Goal: Task Accomplishment & Management: Use online tool/utility

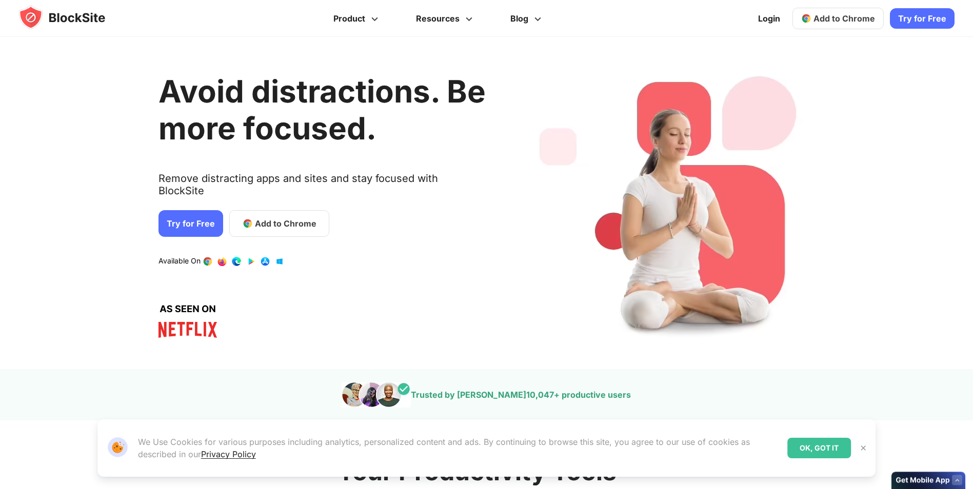
click at [187, 220] on link "Try for Free" at bounding box center [191, 223] width 65 height 27
click at [262, 218] on span "Add to Chrome" at bounding box center [286, 224] width 62 height 12
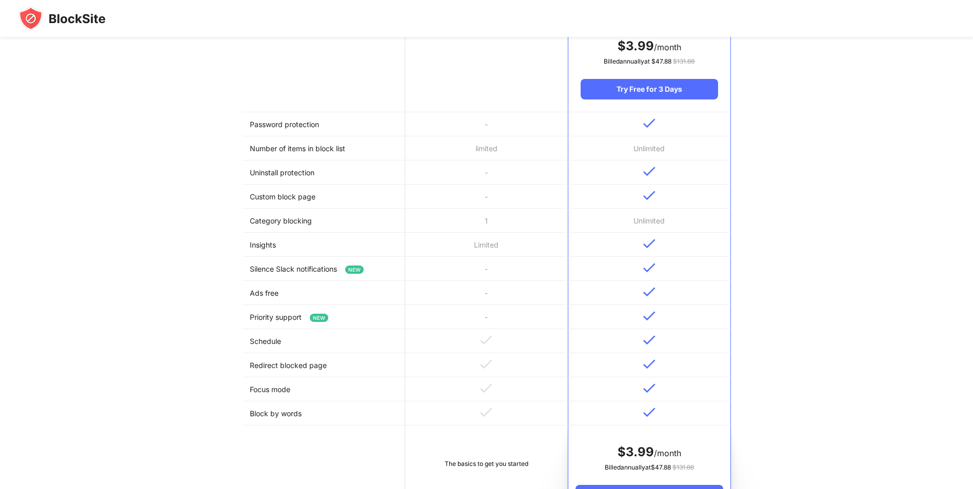
scroll to position [410, 0]
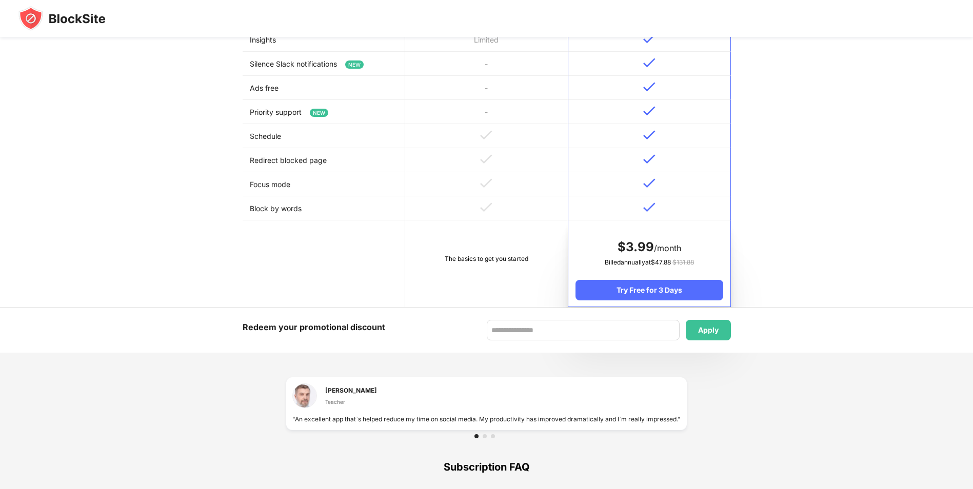
click at [492, 252] on td "The basics to get you started" at bounding box center [486, 264] width 163 height 87
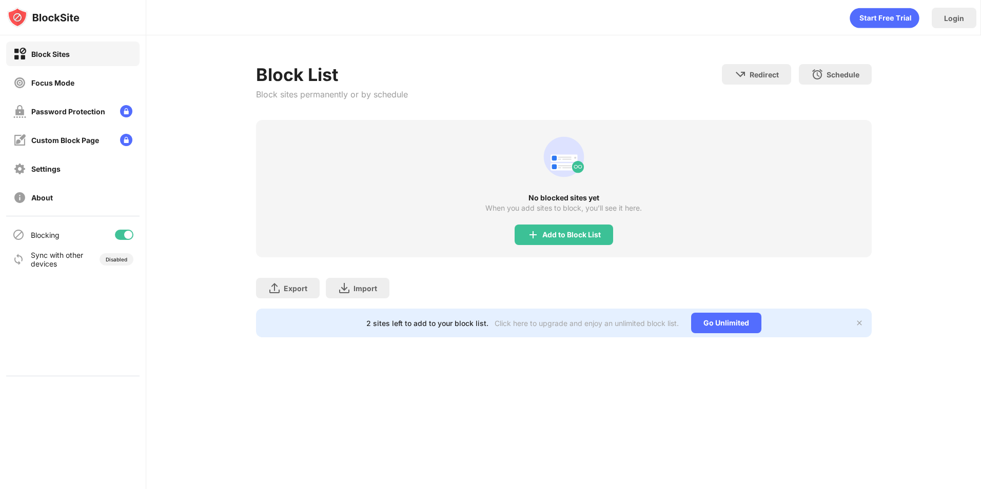
click at [229, 84] on html "Block Sites Focus Mode Password Protection Custom Block Page Settings About Blo…" at bounding box center [490, 244] width 981 height 489
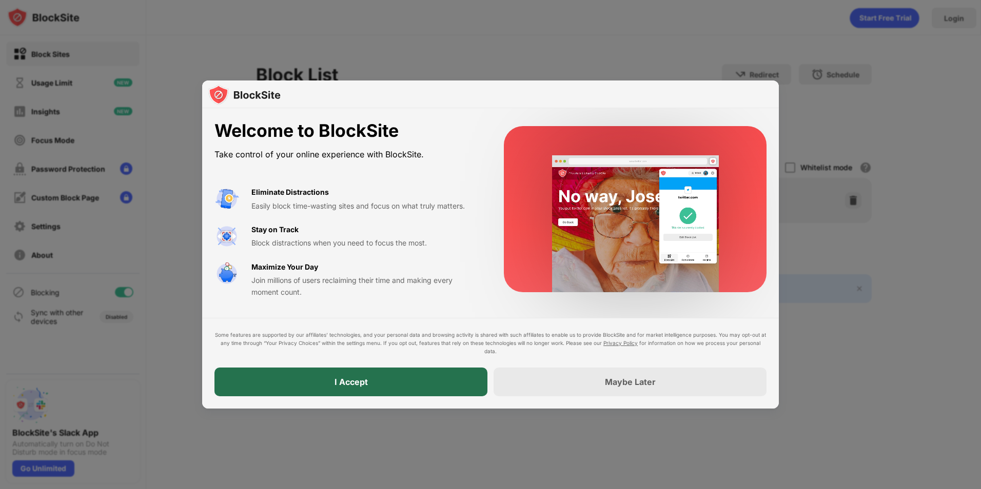
click at [431, 384] on div "I Accept" at bounding box center [350, 382] width 273 height 29
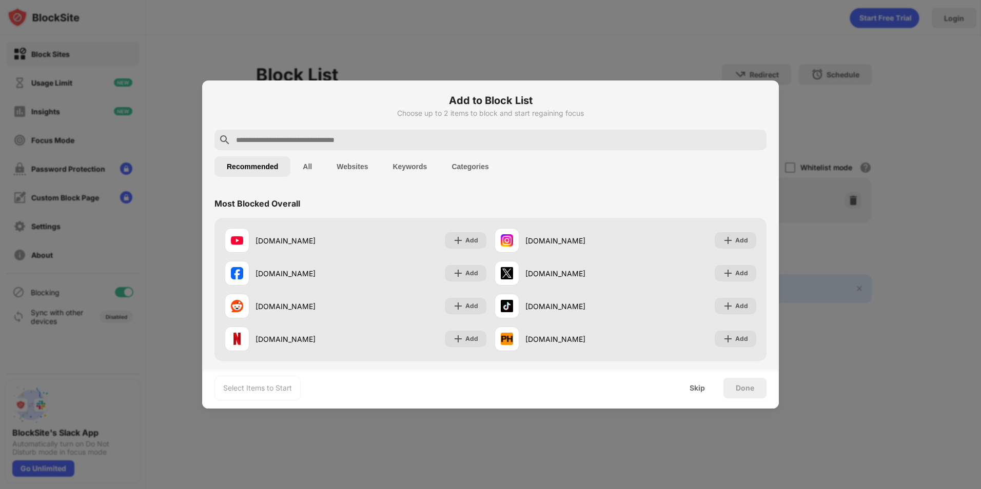
click at [312, 134] on input "text" at bounding box center [498, 140] width 527 height 12
click at [728, 279] on div "Add" at bounding box center [736, 273] width 42 height 16
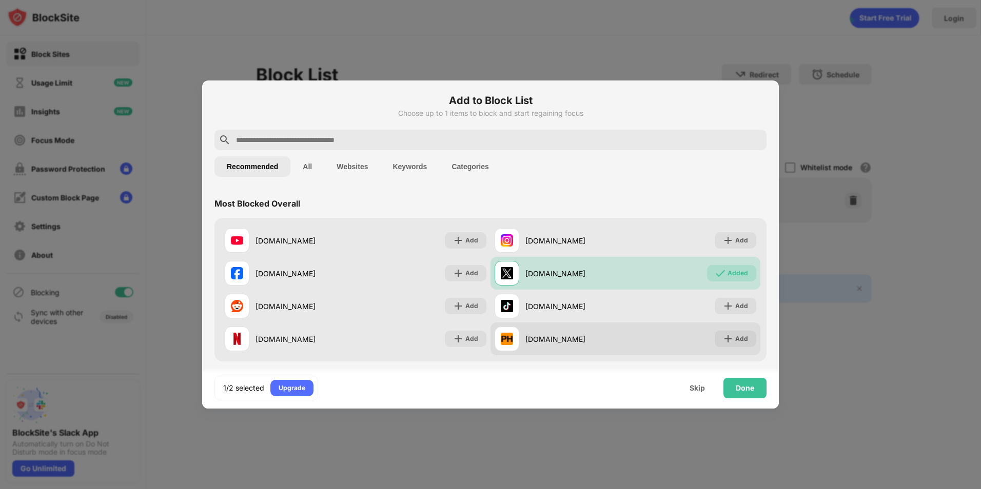
click at [727, 330] on div "pornhub.com Add" at bounding box center [625, 339] width 270 height 33
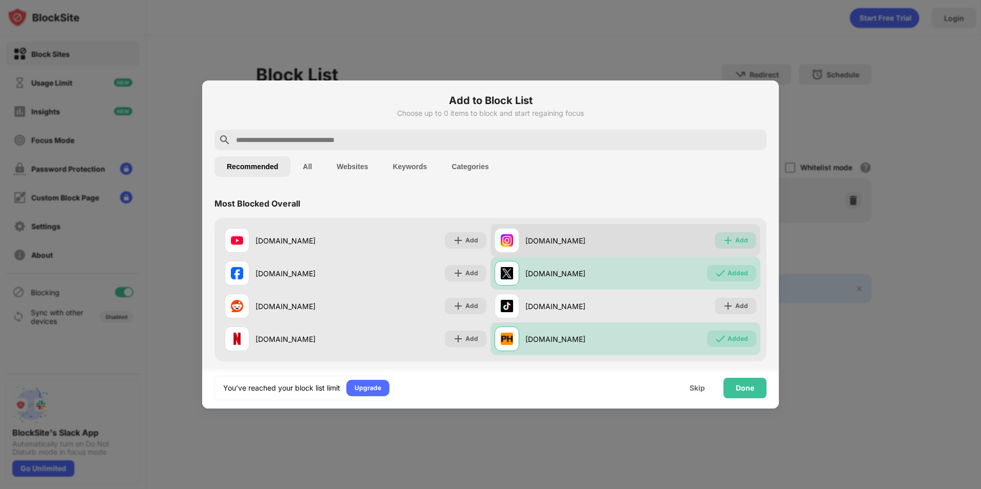
click at [726, 238] on img at bounding box center [728, 240] width 10 height 10
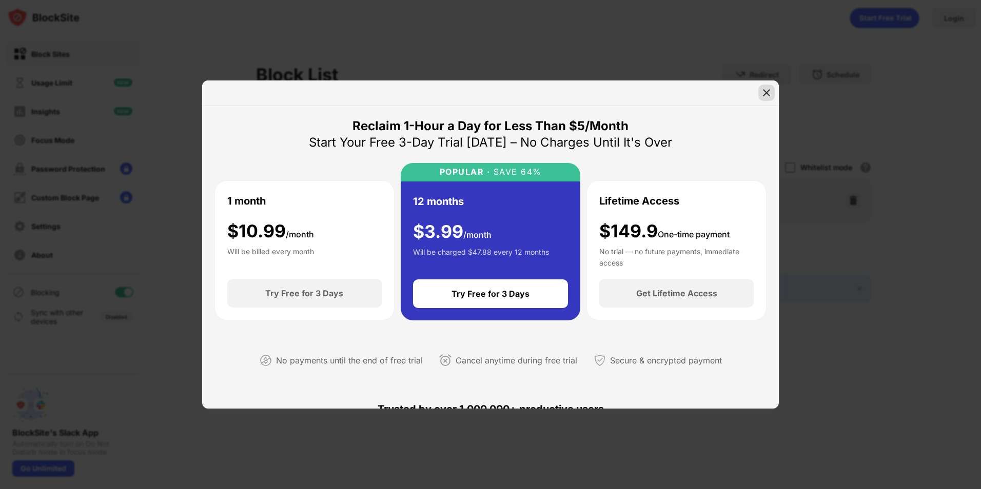
click at [759, 96] on div at bounding box center [766, 93] width 16 height 16
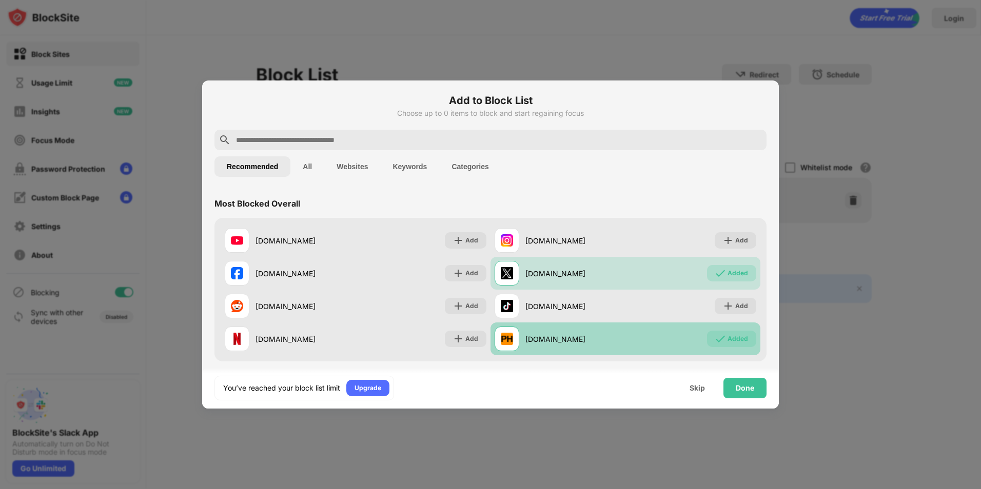
click at [727, 337] on div "Added" at bounding box center [737, 339] width 21 height 10
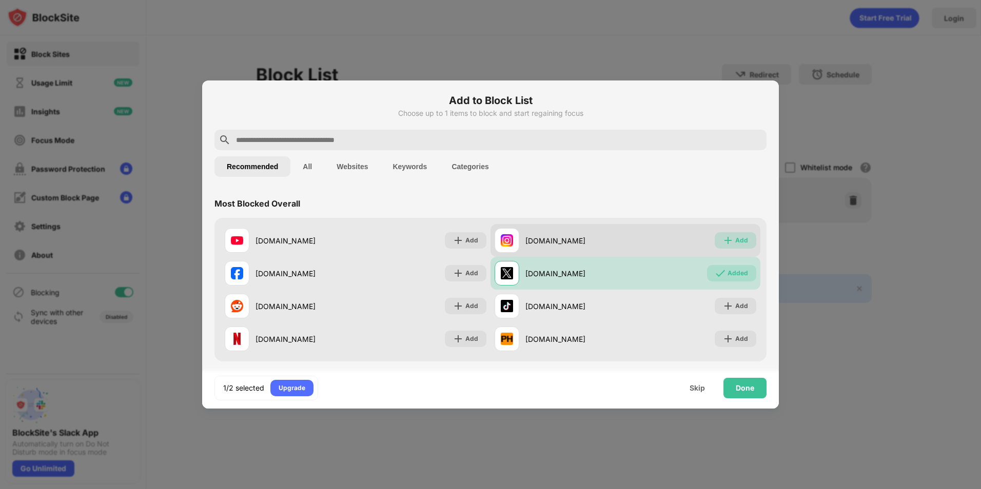
click at [730, 234] on div "Add" at bounding box center [736, 240] width 42 height 16
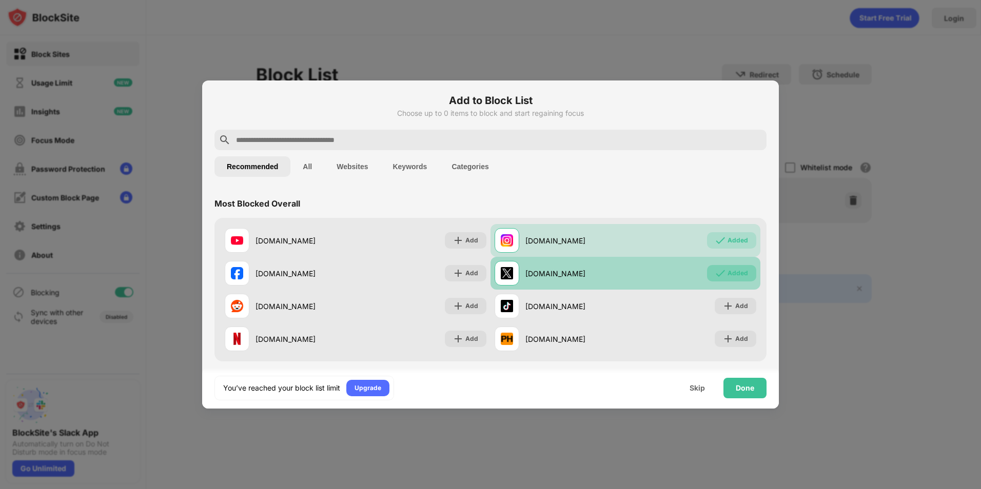
click at [727, 273] on div "Added" at bounding box center [737, 273] width 21 height 10
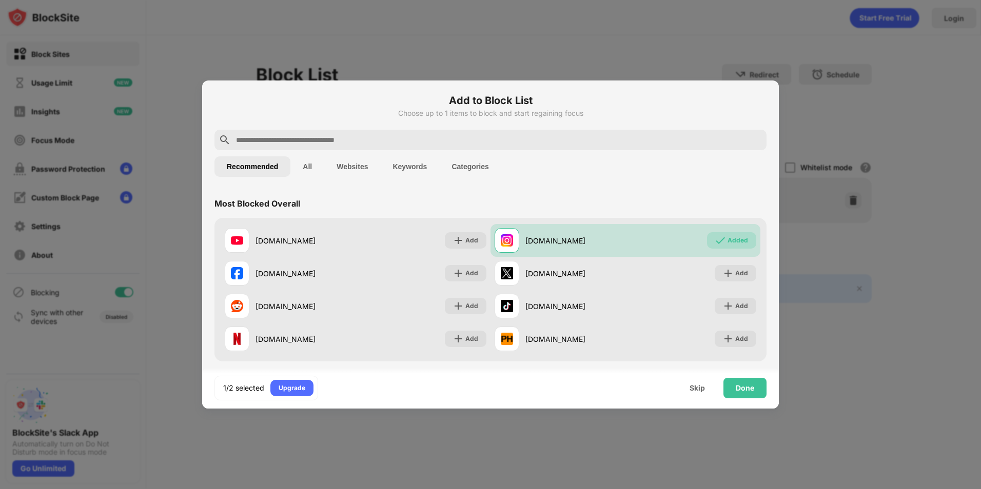
click at [464, 137] on input "text" at bounding box center [498, 140] width 527 height 12
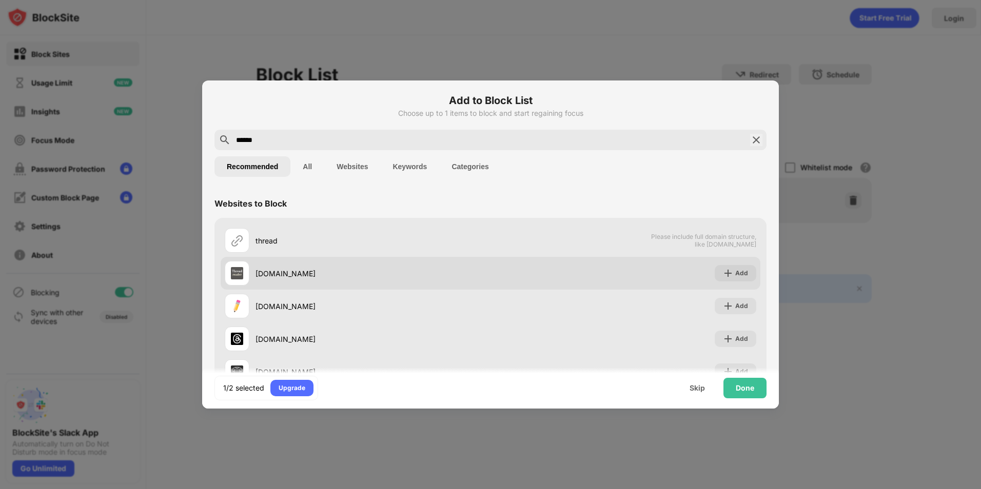
scroll to position [70, 0]
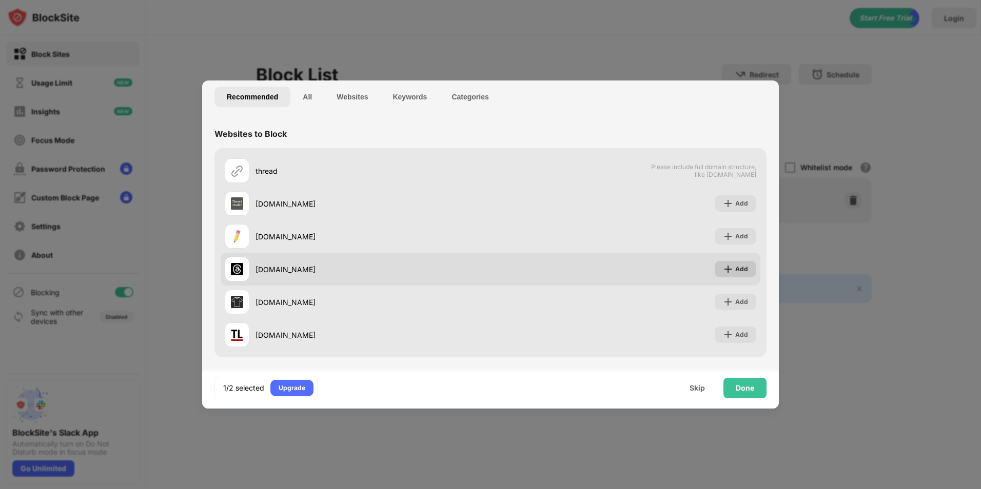
click at [735, 268] on div "Add" at bounding box center [741, 269] width 13 height 10
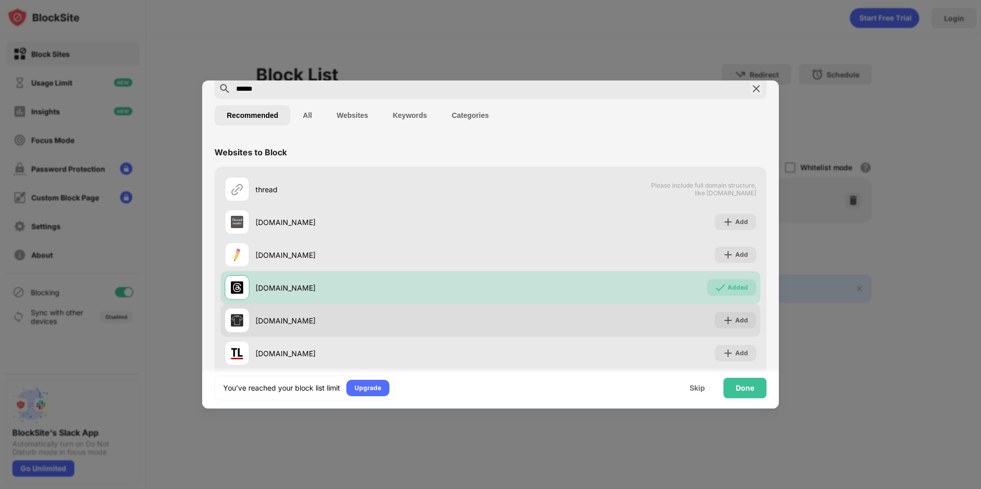
scroll to position [0, 0]
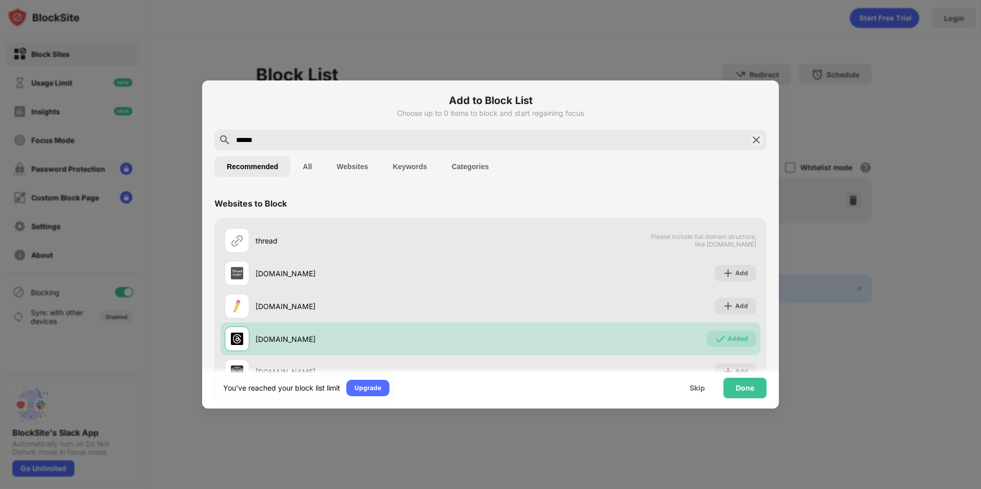
click at [369, 167] on button "Websites" at bounding box center [352, 166] width 56 height 21
click at [298, 164] on button "All" at bounding box center [307, 166] width 34 height 21
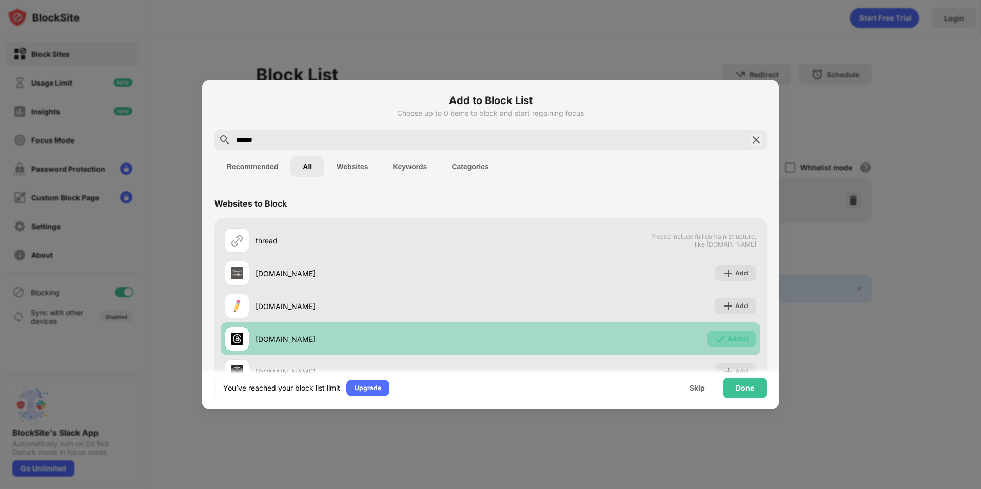
click at [718, 340] on img at bounding box center [720, 339] width 10 height 10
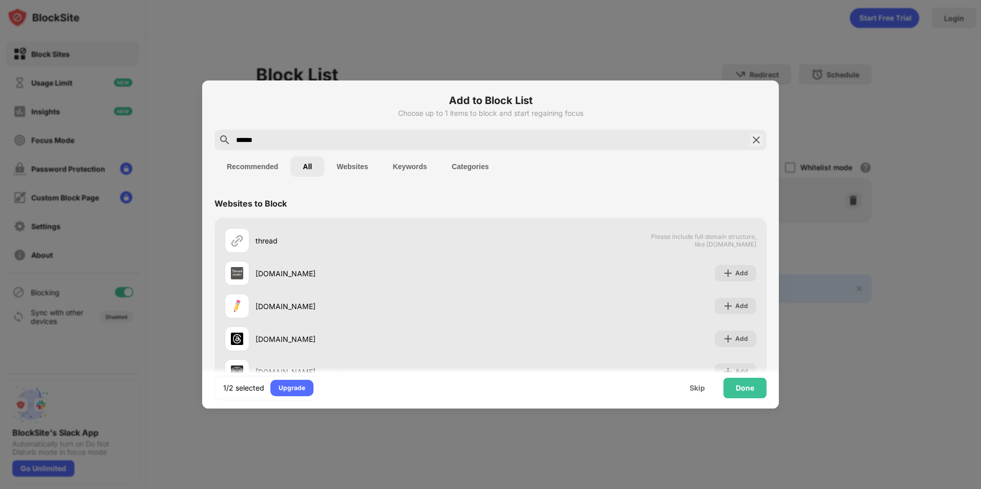
drag, startPoint x: 327, startPoint y: 139, endPoint x: 254, endPoint y: 143, distance: 73.5
click at [254, 143] on input "******" at bounding box center [490, 140] width 511 height 12
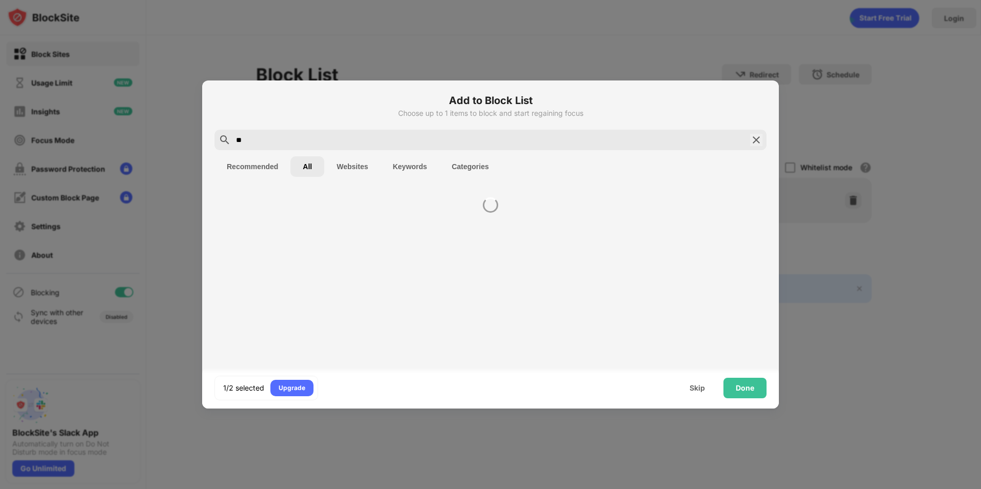
type input "*"
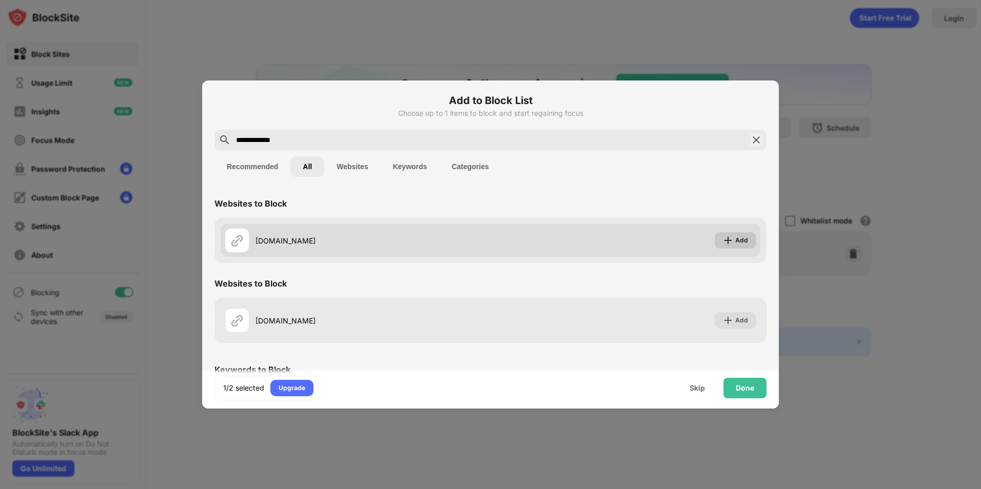
type input "**********"
click at [728, 234] on div "Add" at bounding box center [736, 240] width 42 height 16
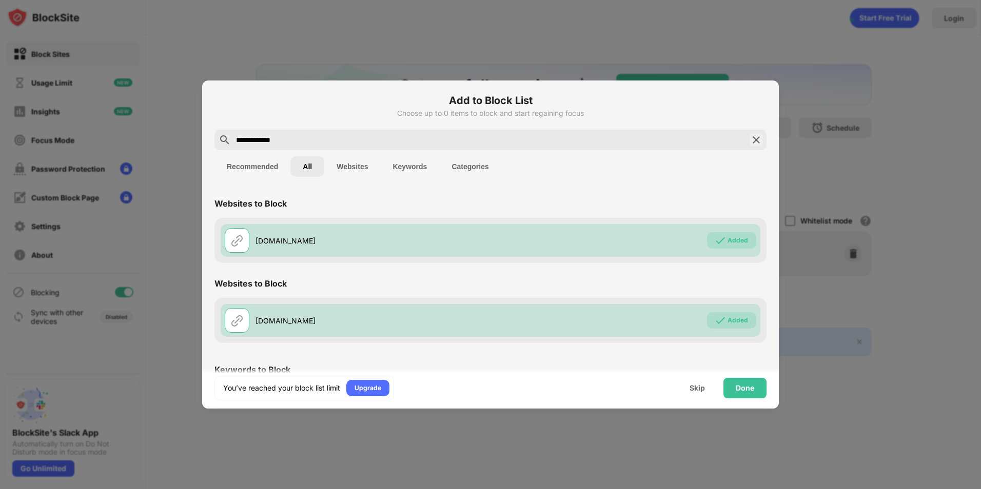
click at [641, 27] on div at bounding box center [490, 244] width 981 height 489
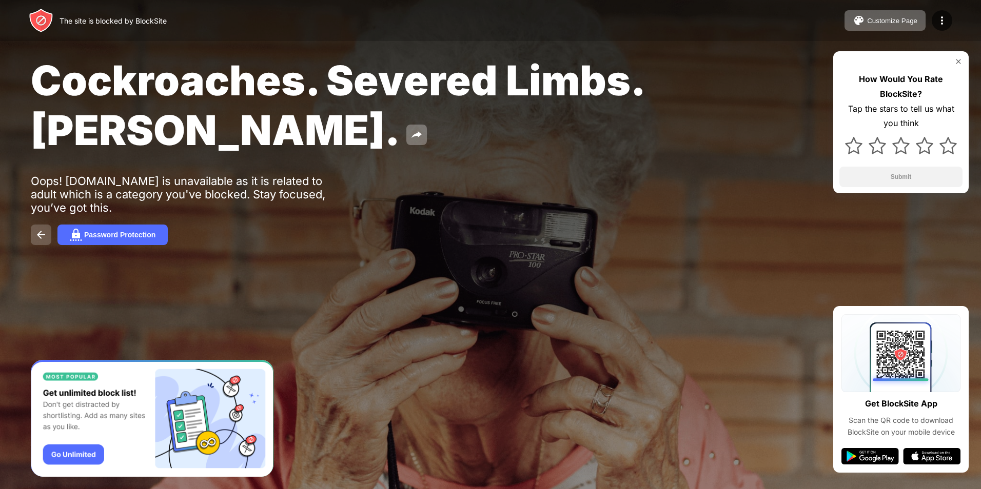
click at [33, 234] on button at bounding box center [41, 235] width 21 height 21
